Goal: Navigation & Orientation: Find specific page/section

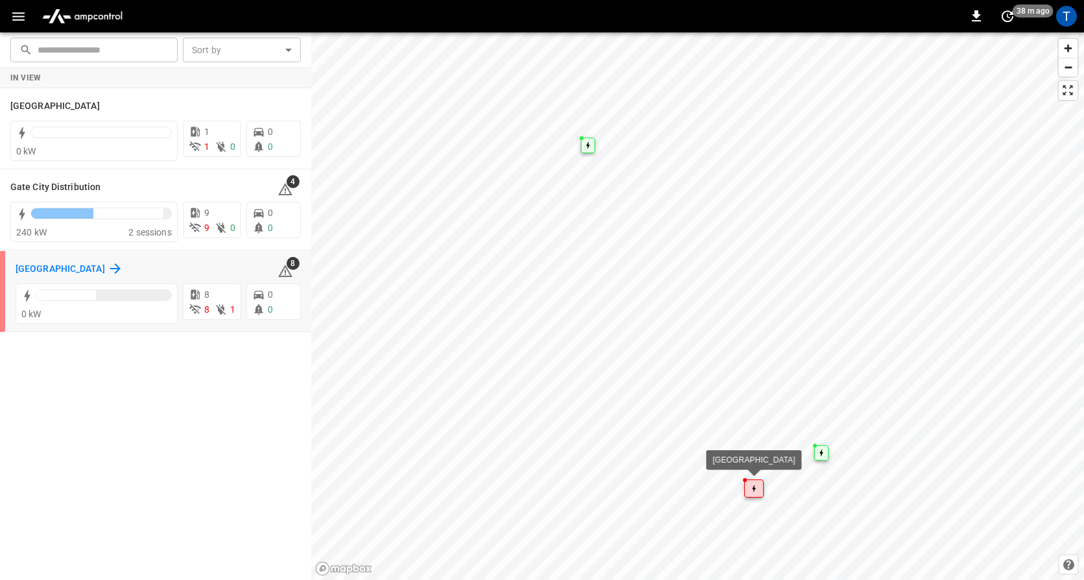
click at [110, 265] on icon at bounding box center [115, 268] width 10 height 10
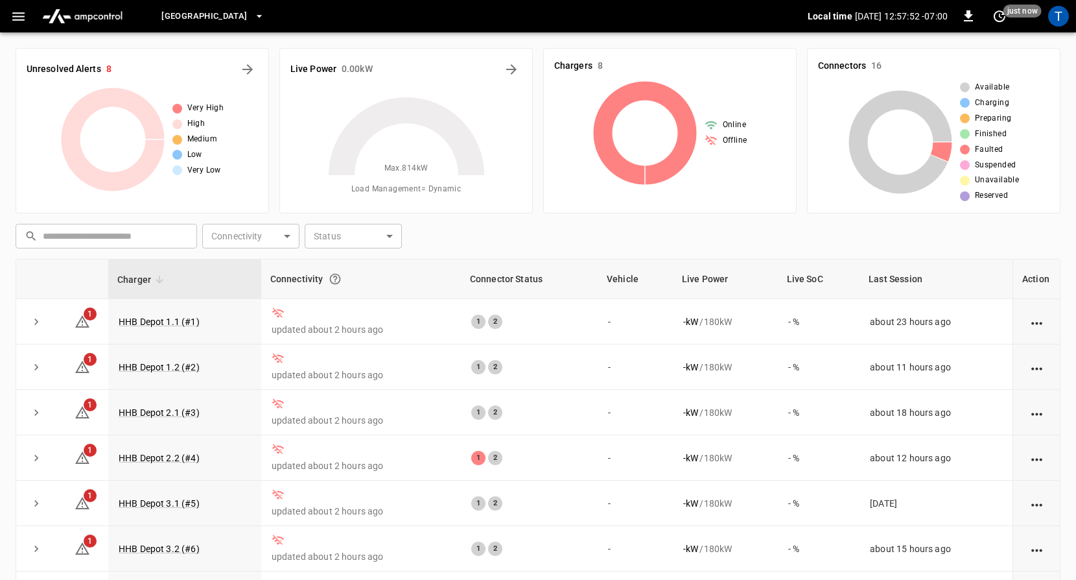
scroll to position [3, 0]
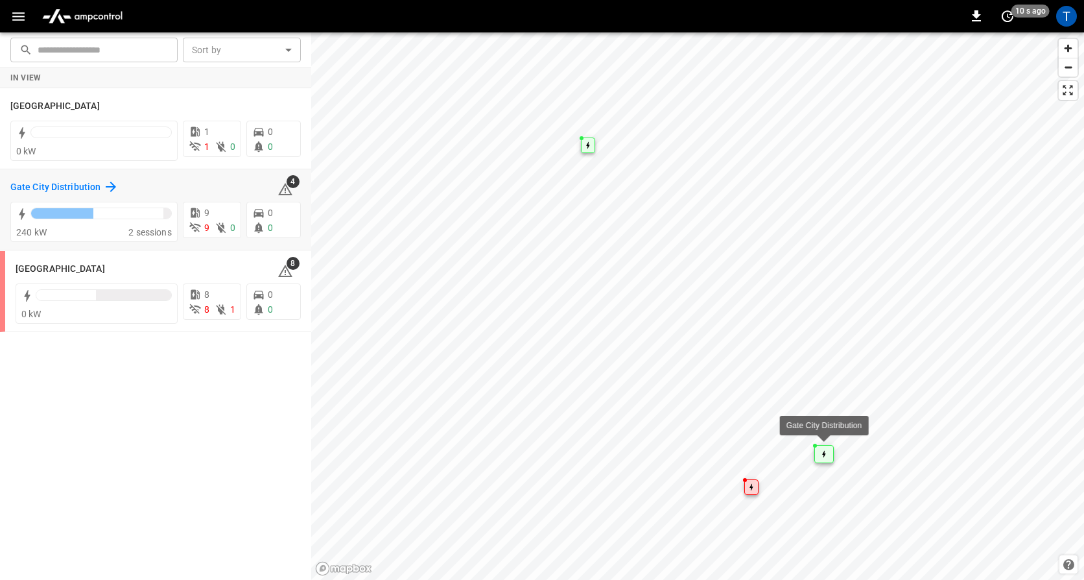
click at [103, 187] on icon at bounding box center [111, 187] width 16 height 16
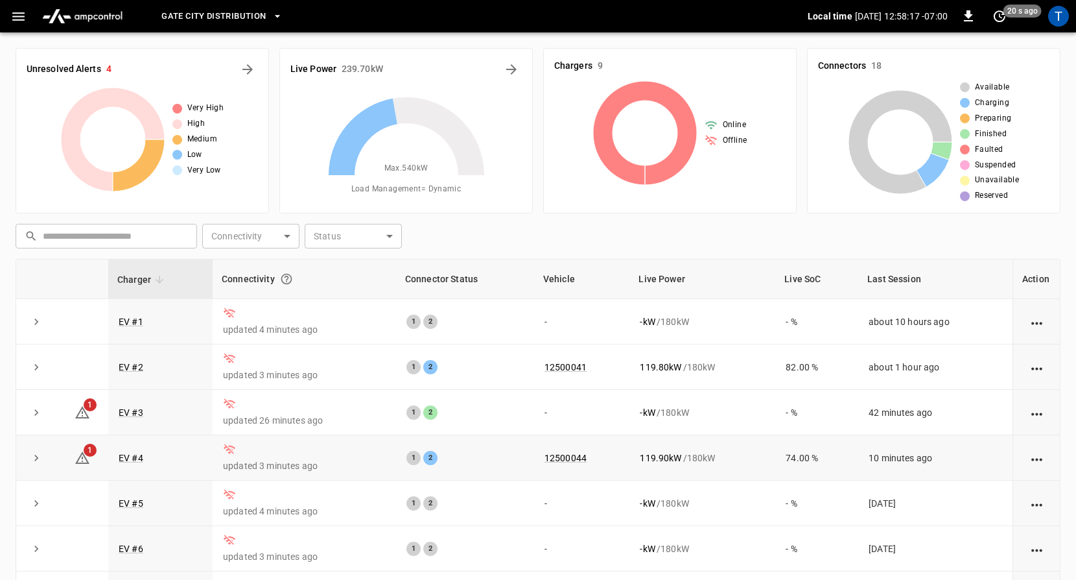
scroll to position [49, 0]
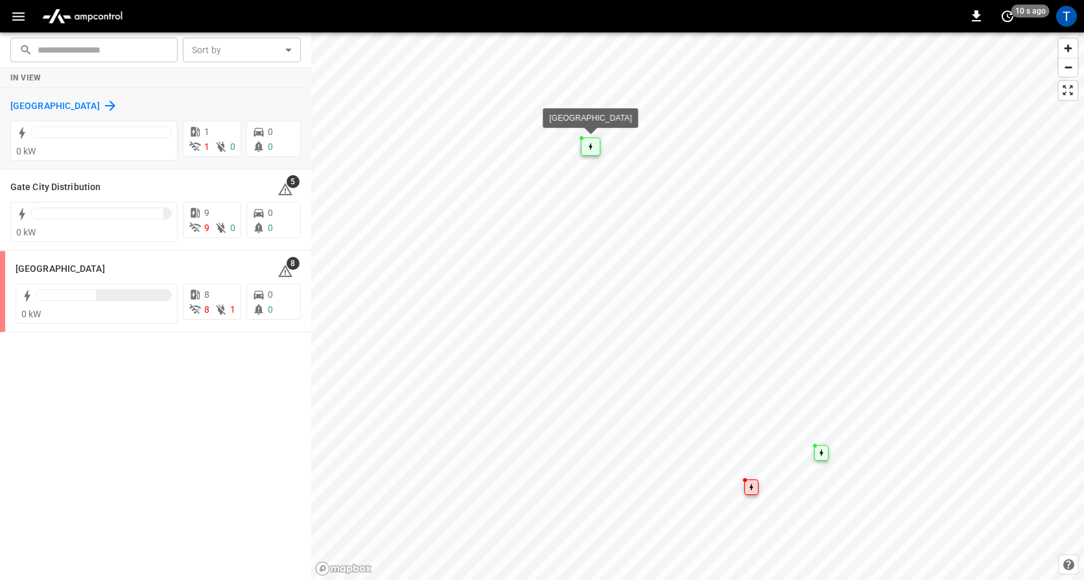
click at [102, 102] on icon at bounding box center [110, 106] width 16 height 16
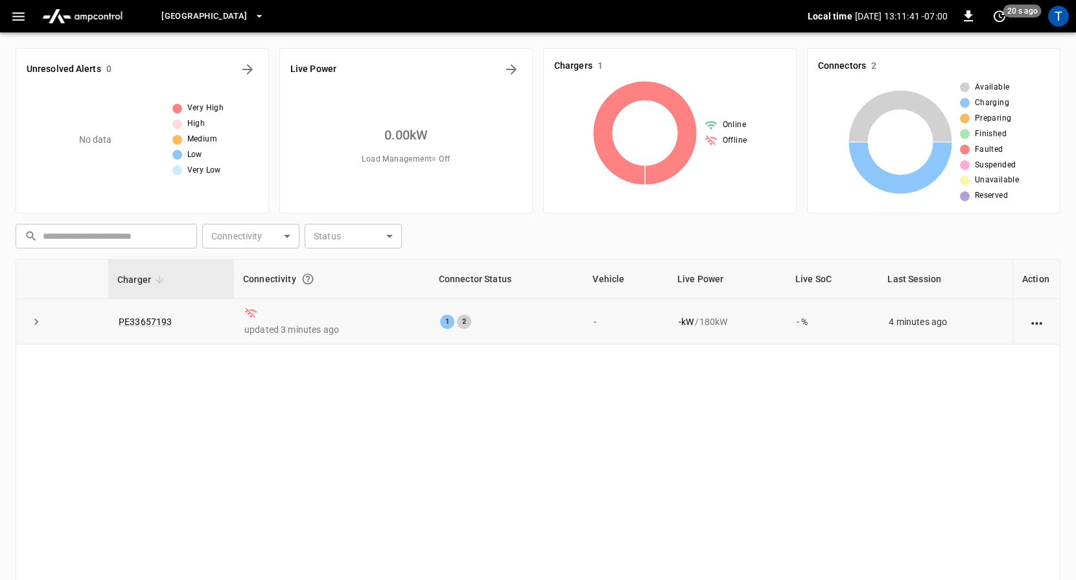
click at [1035, 323] on icon "action cell options" at bounding box center [1037, 323] width 16 height 16
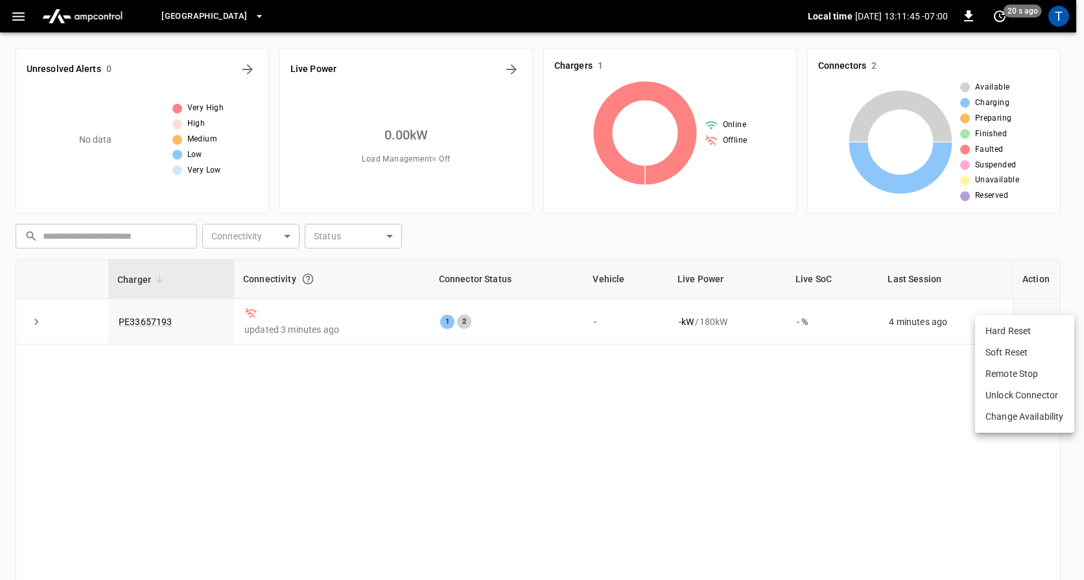
click at [325, 382] on div at bounding box center [542, 290] width 1084 height 580
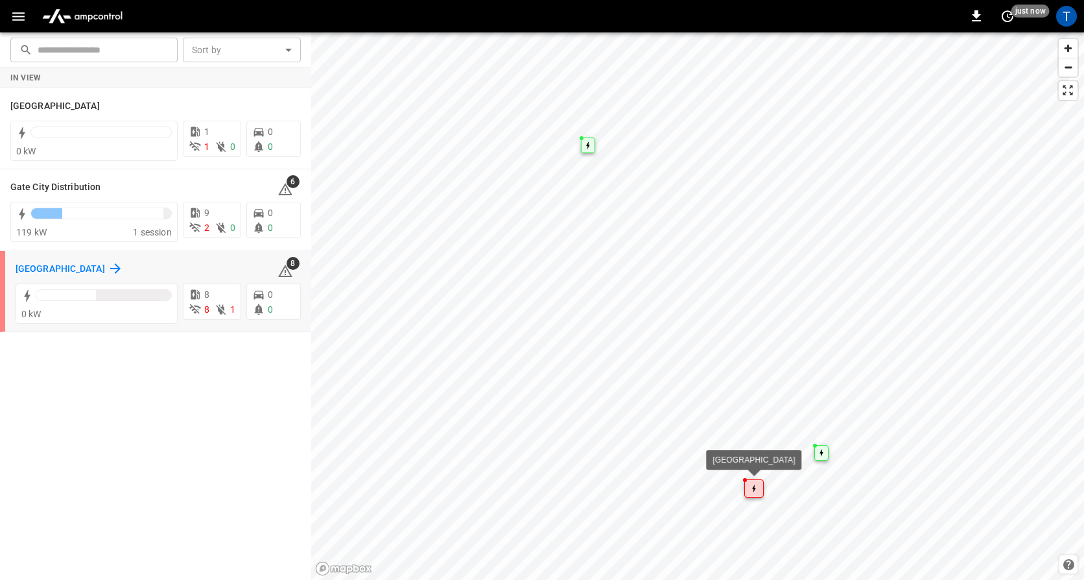
click at [91, 267] on div "[GEOGRAPHIC_DATA]" at bounding box center [70, 269] width 108 height 16
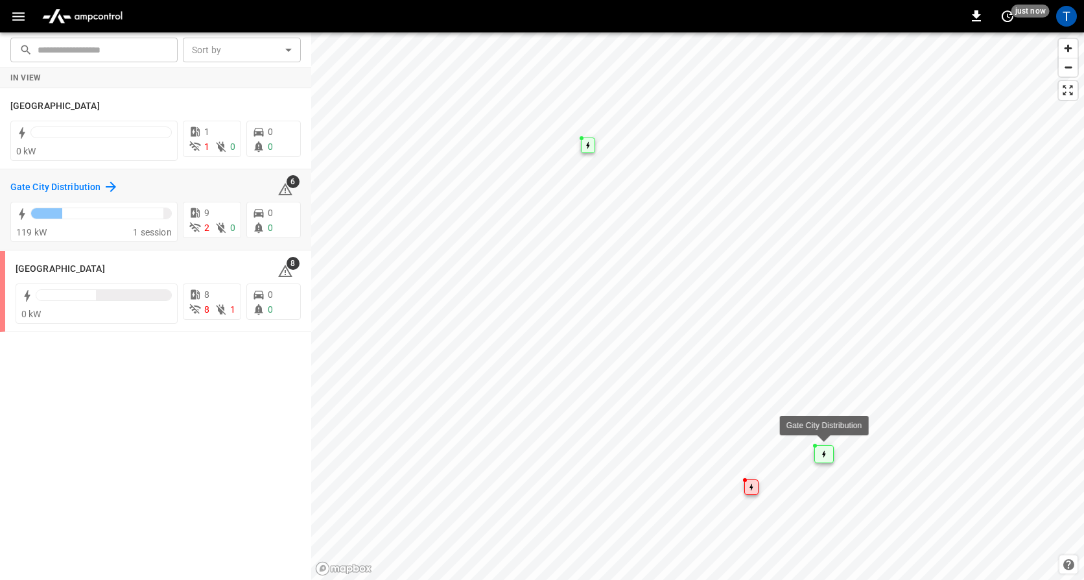
click at [106, 180] on icon at bounding box center [111, 187] width 16 height 16
click at [109, 185] on icon at bounding box center [111, 187] width 16 height 16
click at [106, 191] on icon at bounding box center [111, 187] width 16 height 16
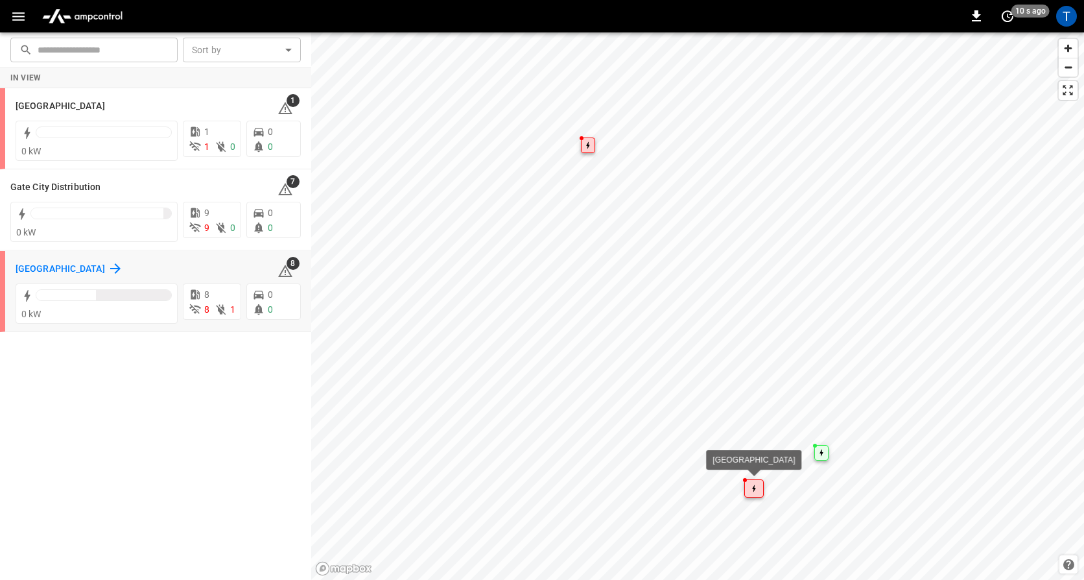
click at [110, 268] on icon at bounding box center [115, 268] width 10 height 10
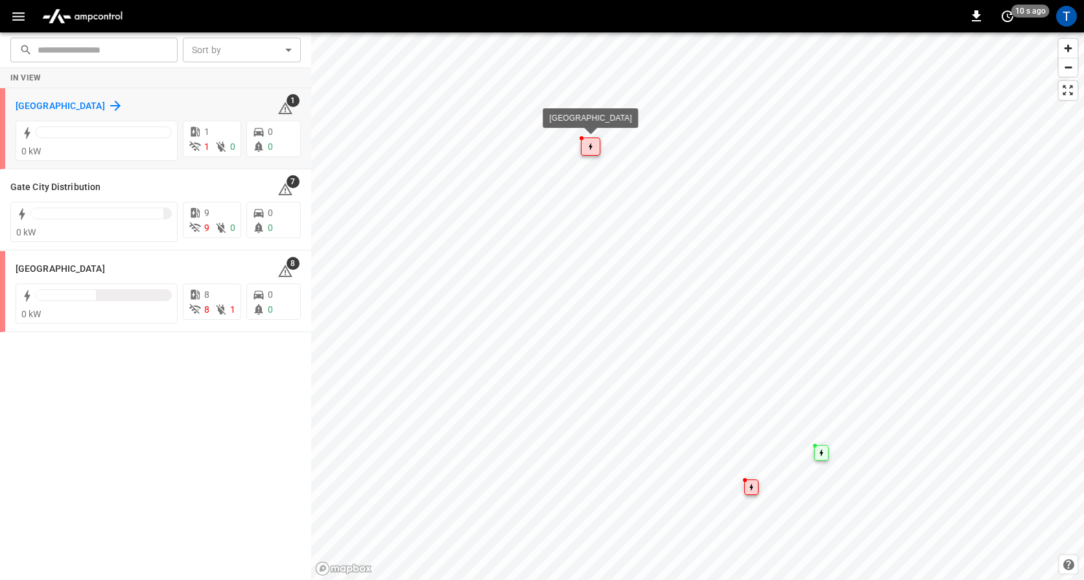
click at [108, 101] on icon at bounding box center [116, 106] width 16 height 16
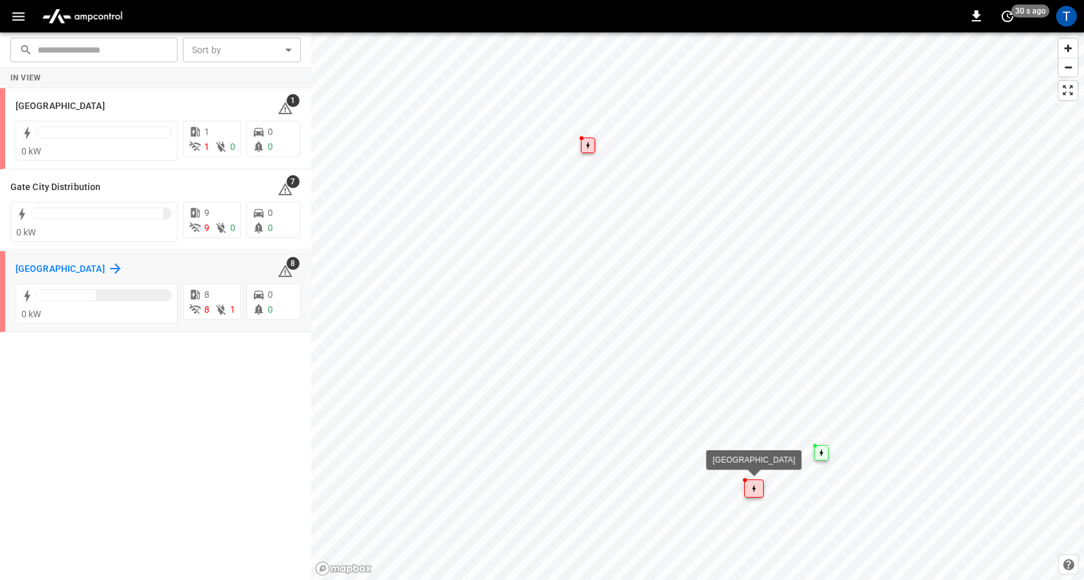
click at [110, 269] on icon at bounding box center [115, 268] width 10 height 10
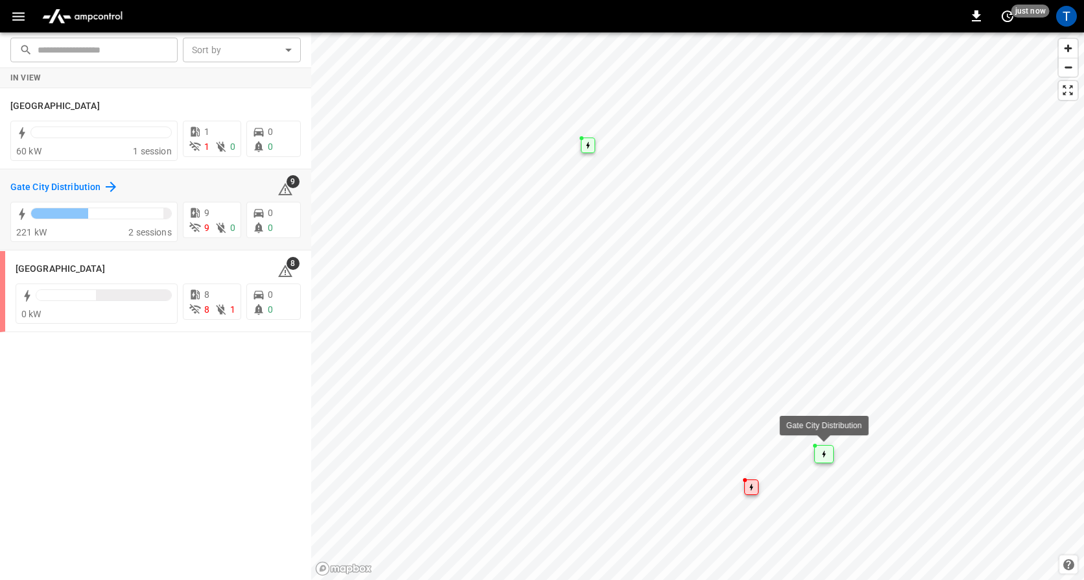
click at [108, 184] on icon at bounding box center [111, 187] width 16 height 16
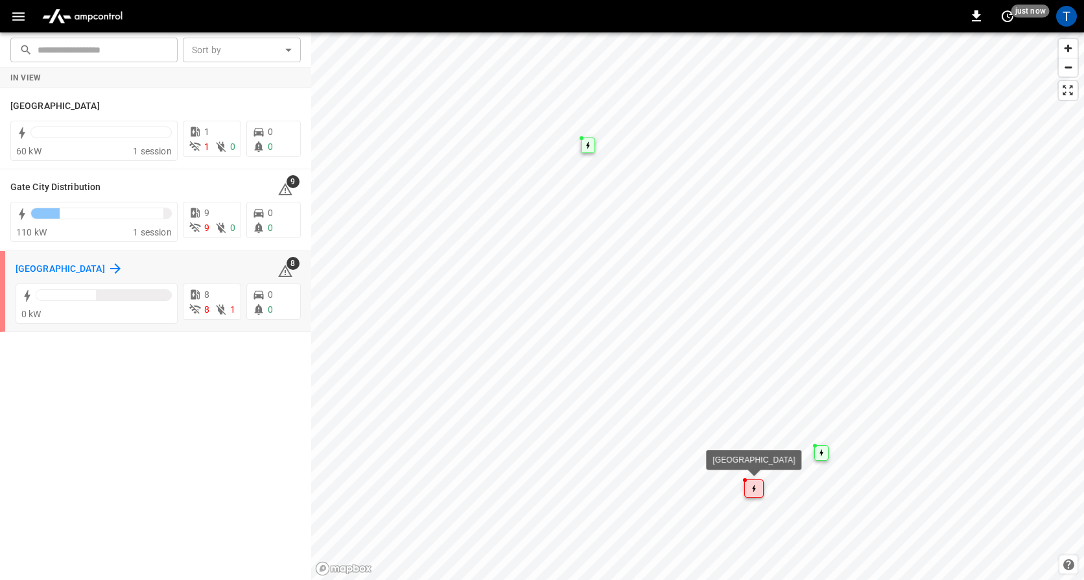
click at [108, 265] on icon at bounding box center [116, 269] width 16 height 16
